Goal: Entertainment & Leisure: Consume media (video, audio)

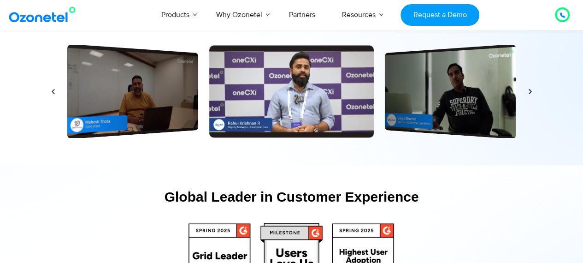
scroll to position [4341, 0]
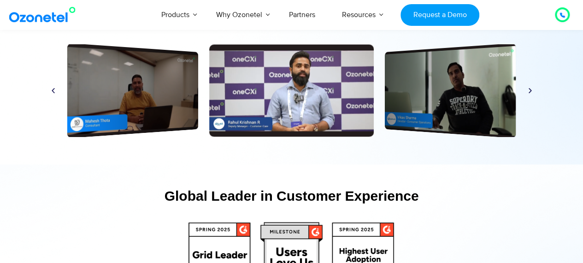
click at [529, 91] on icon "Next slide" at bounding box center [530, 90] width 7 height 7
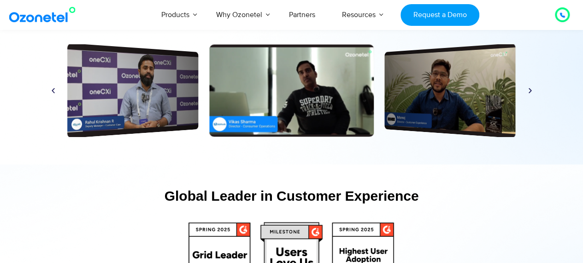
click at [529, 91] on icon "Next slide" at bounding box center [530, 90] width 7 height 7
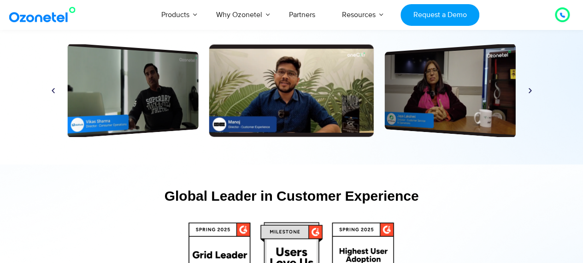
click at [529, 91] on icon "Next slide" at bounding box center [530, 90] width 7 height 7
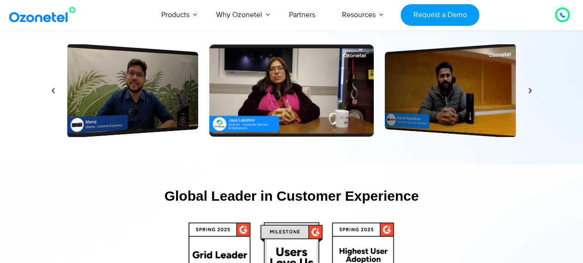
click at [529, 91] on icon "Next slide" at bounding box center [530, 90] width 7 height 7
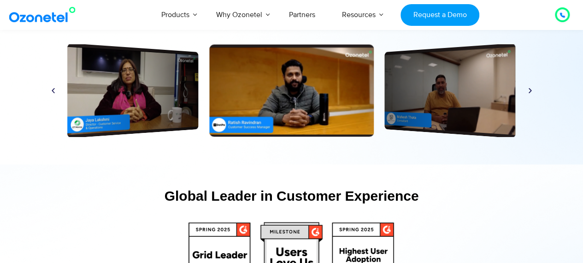
click at [529, 96] on div "Play Play Play Play Play Play Play Play Play Play Play Play" at bounding box center [291, 90] width 493 height 92
click at [531, 90] on icon "Next slide" at bounding box center [530, 90] width 7 height 7
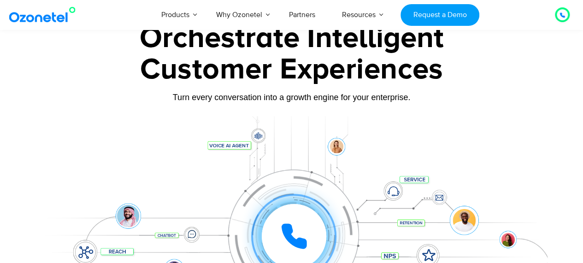
scroll to position [0, 0]
